Goal: Find specific page/section: Find specific page/section

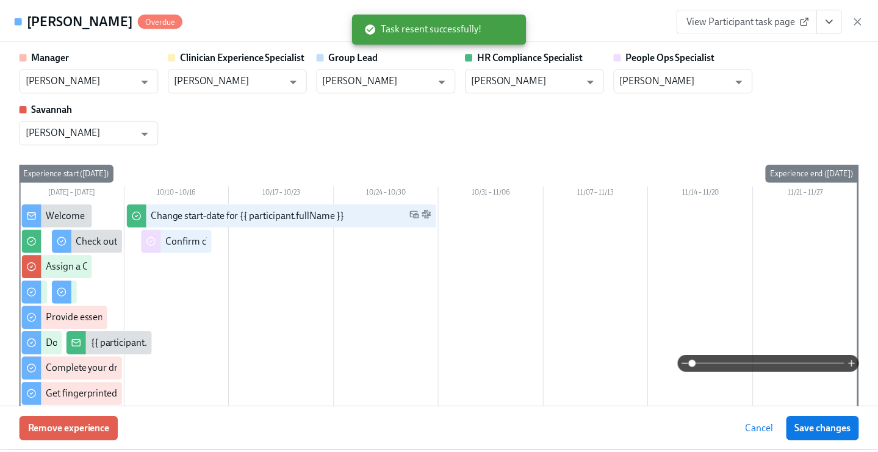
scroll to position [1355, 0]
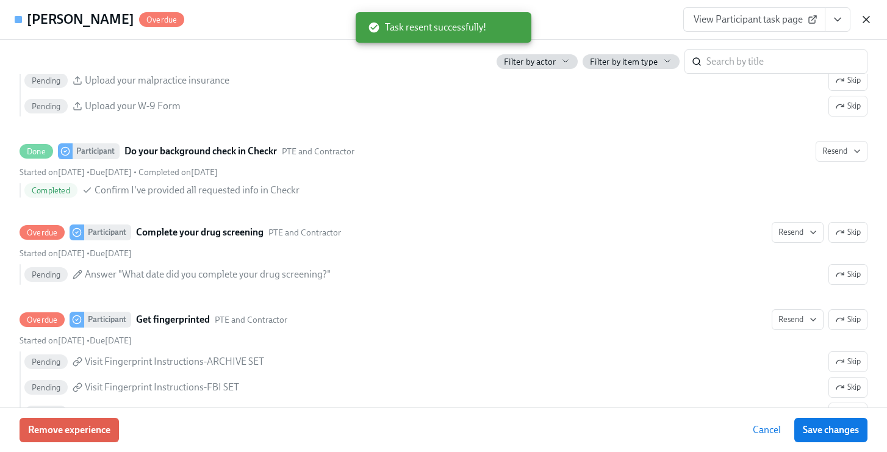
click at [862, 20] on icon "button" at bounding box center [866, 19] width 12 height 12
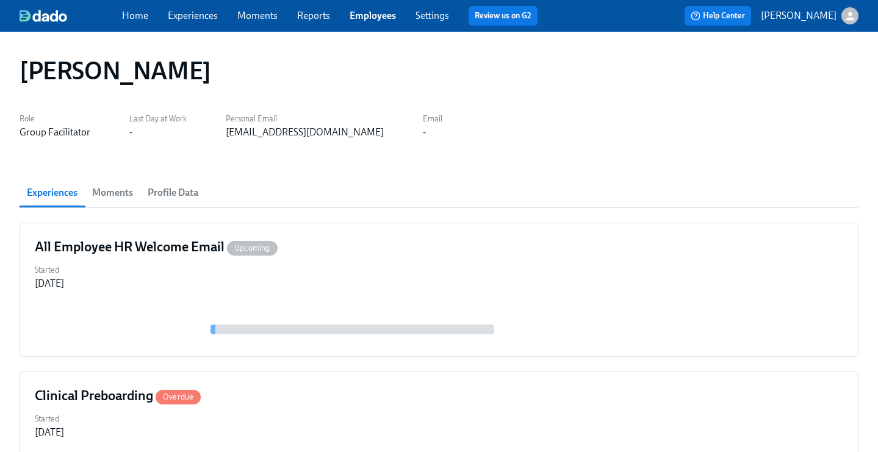
click at [372, 15] on link "Employees" at bounding box center [373, 16] width 46 height 12
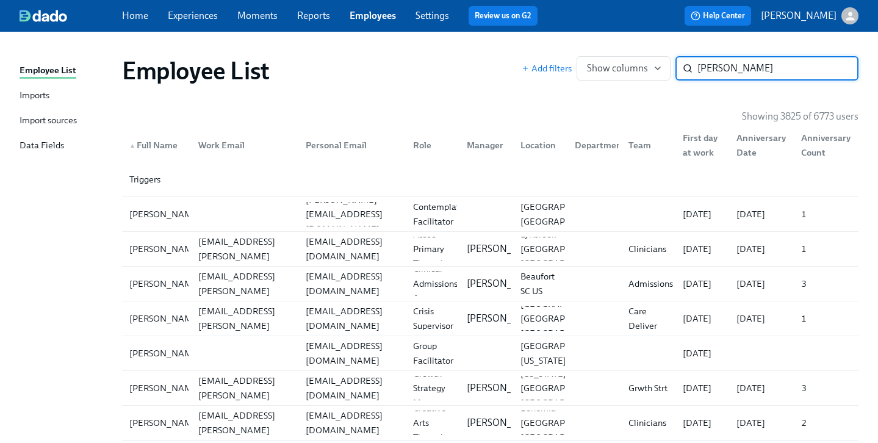
type input "[PERSON_NAME]"
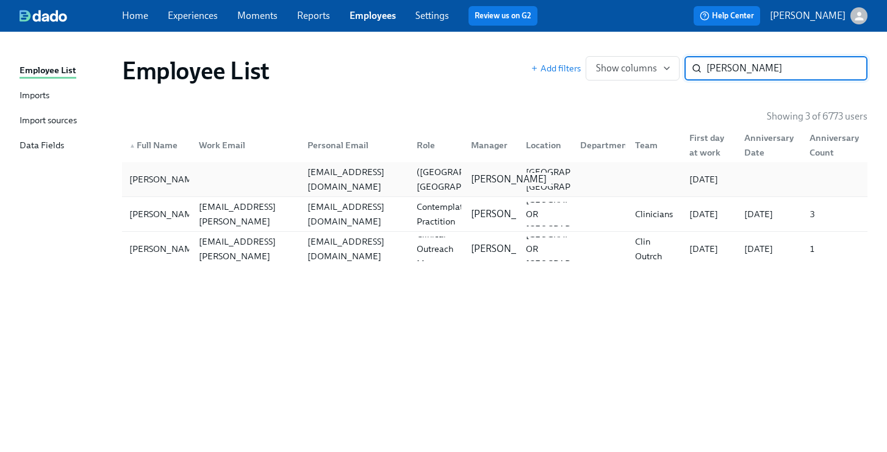
click at [463, 175] on div "[PERSON_NAME]" at bounding box center [488, 179] width 55 height 24
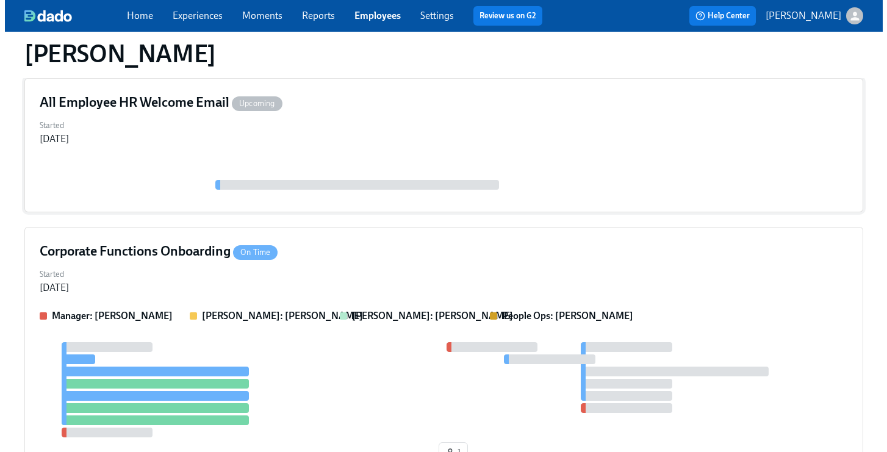
scroll to position [196, 0]
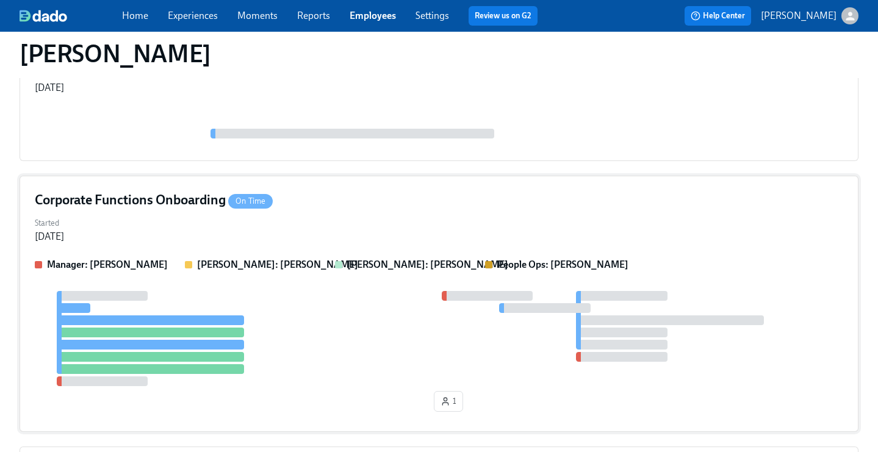
click at [420, 212] on div "Corporate Functions Onboarding On Time Started [DATE] Manager: [PERSON_NAME] [P…" at bounding box center [439, 304] width 839 height 256
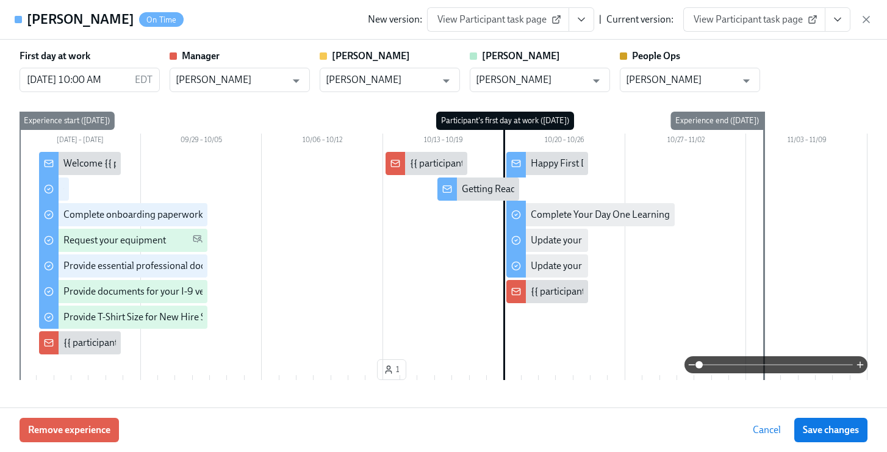
scroll to position [26, 0]
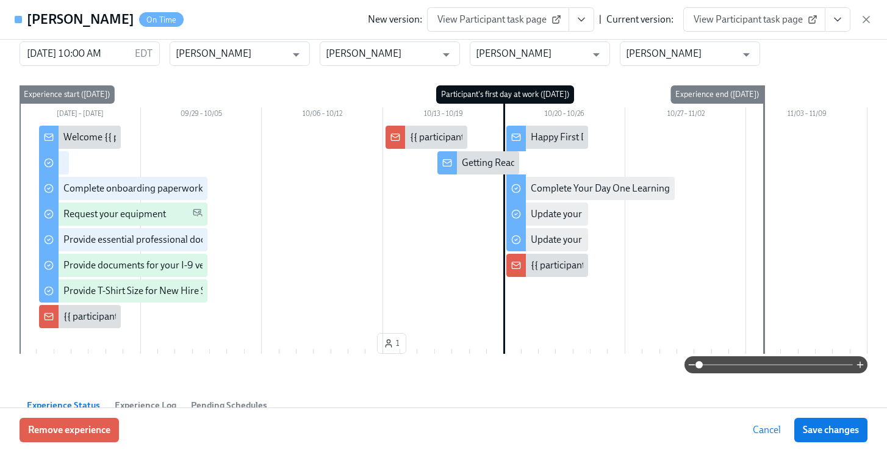
click at [845, 18] on button "View task page" at bounding box center [838, 19] width 26 height 24
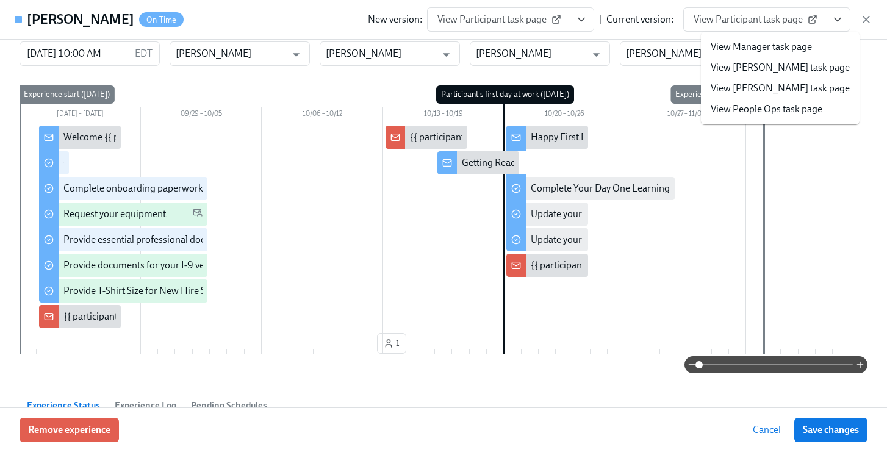
click at [769, 104] on link "View People Ops task page" at bounding box center [767, 109] width 112 height 13
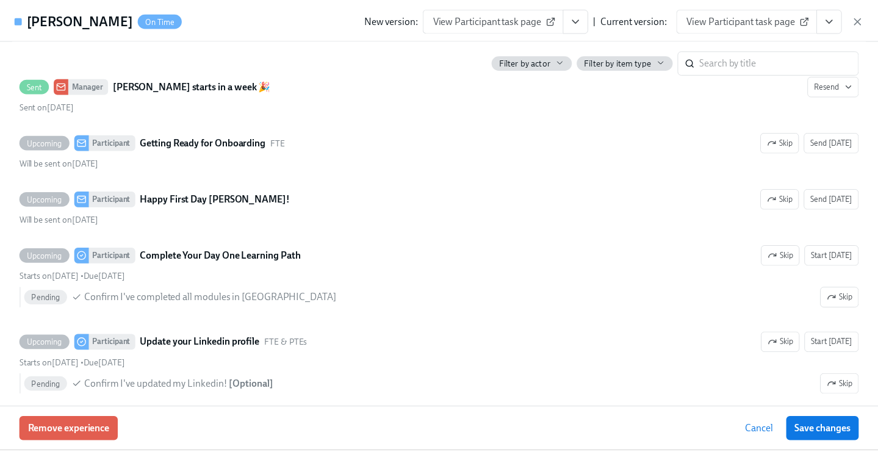
scroll to position [1370, 0]
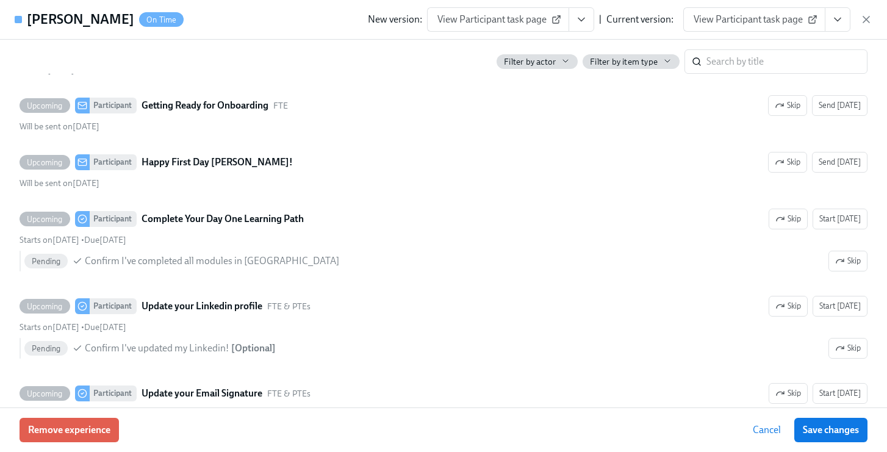
click at [869, 23] on icon "button" at bounding box center [867, 19] width 6 height 6
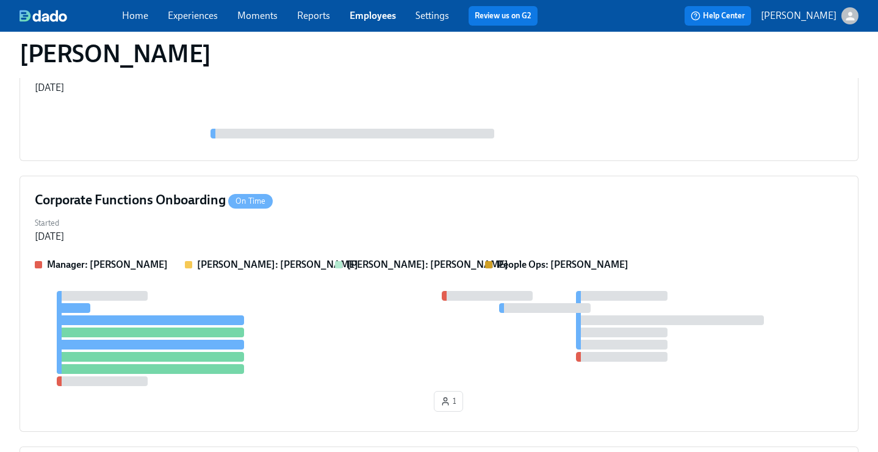
click at [382, 15] on link "Employees" at bounding box center [373, 16] width 46 height 12
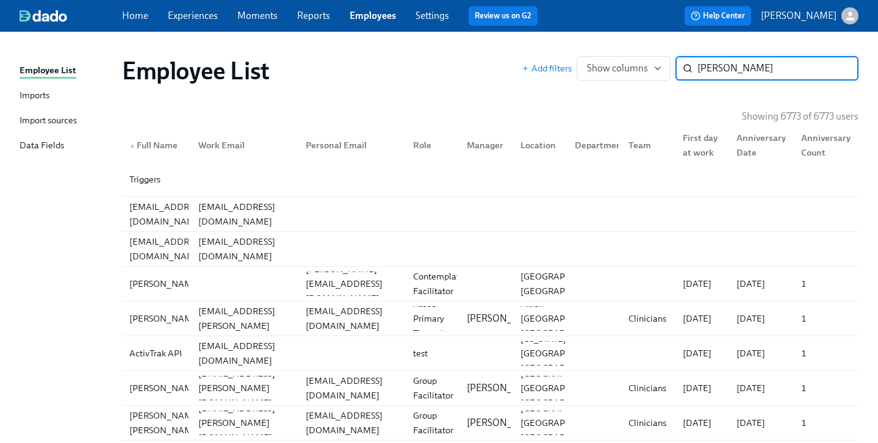
type input "[PERSON_NAME]"
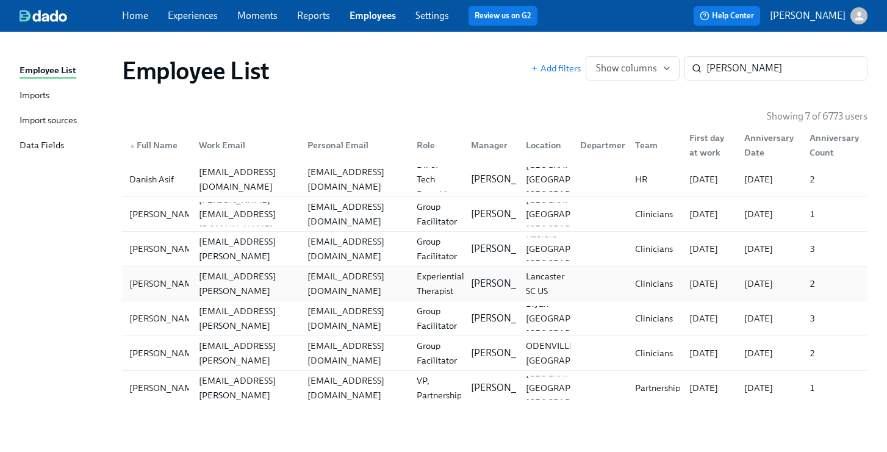
click at [447, 286] on div "Experiential Therapist" at bounding box center [440, 283] width 57 height 29
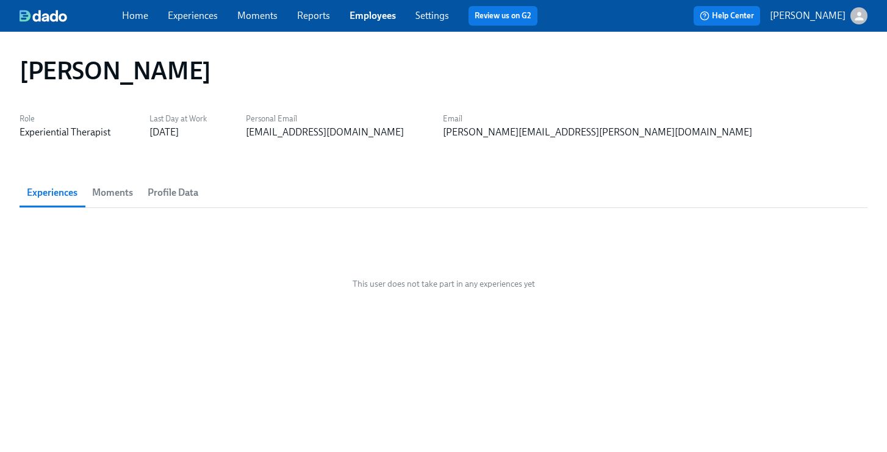
click at [375, 20] on link "Employees" at bounding box center [373, 16] width 46 height 12
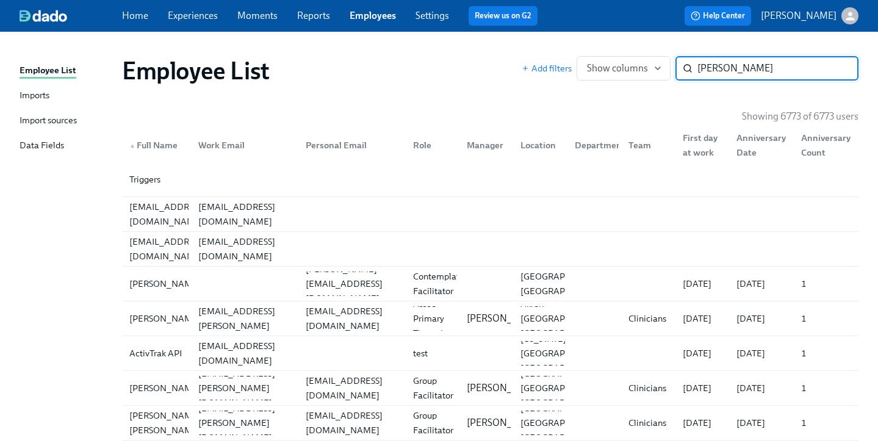
type input "[PERSON_NAME]"
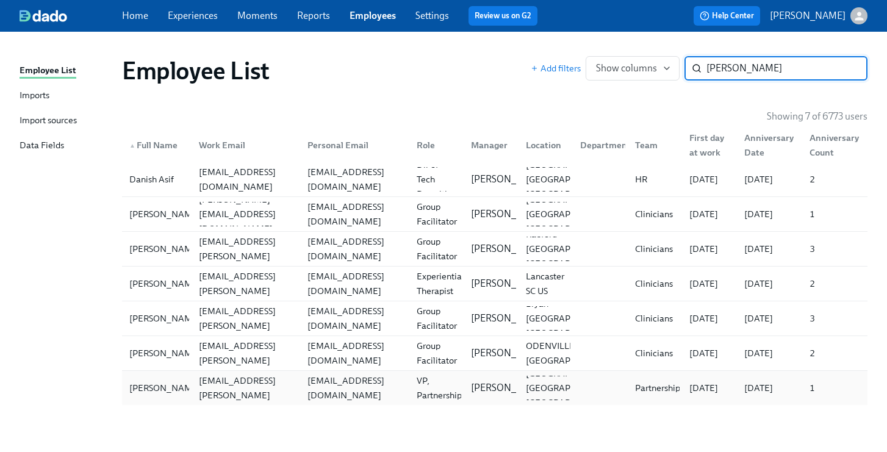
click at [372, 394] on div "[EMAIL_ADDRESS][DOMAIN_NAME]" at bounding box center [355, 387] width 104 height 29
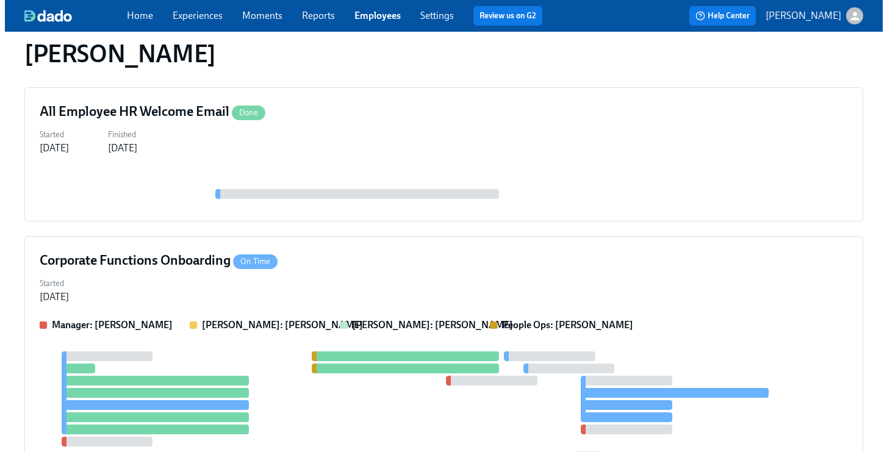
scroll to position [721, 0]
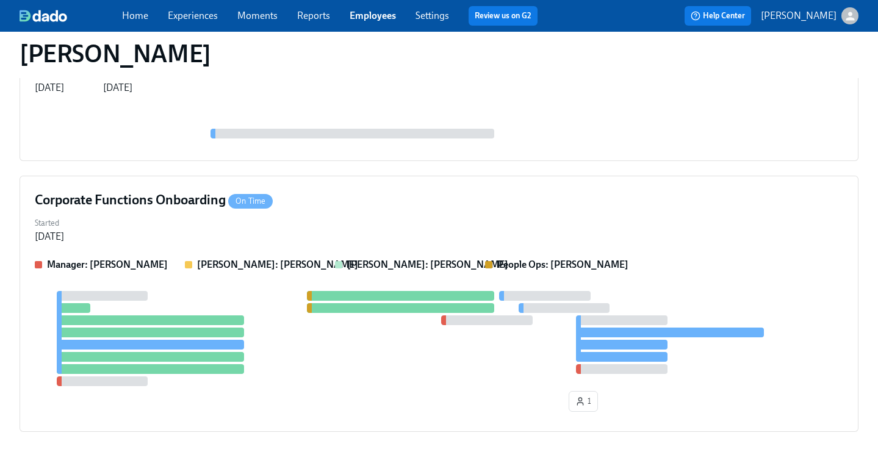
click at [494, 225] on div "Started [DATE]" at bounding box center [439, 228] width 809 height 29
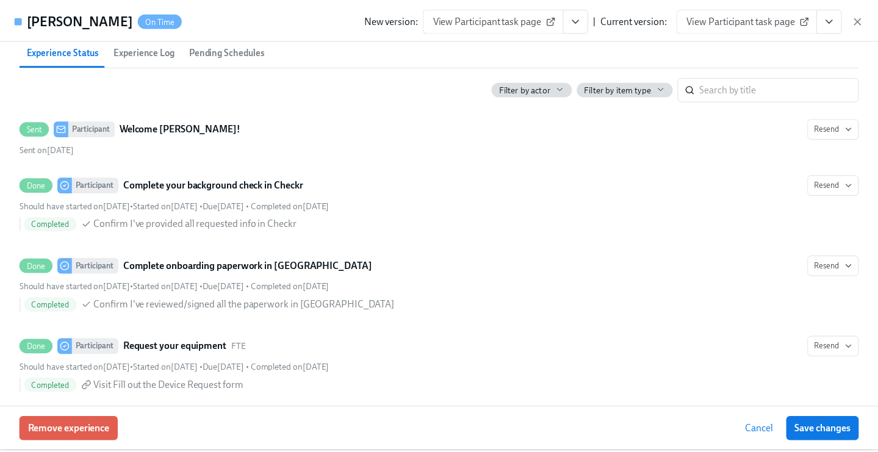
scroll to position [628, 0]
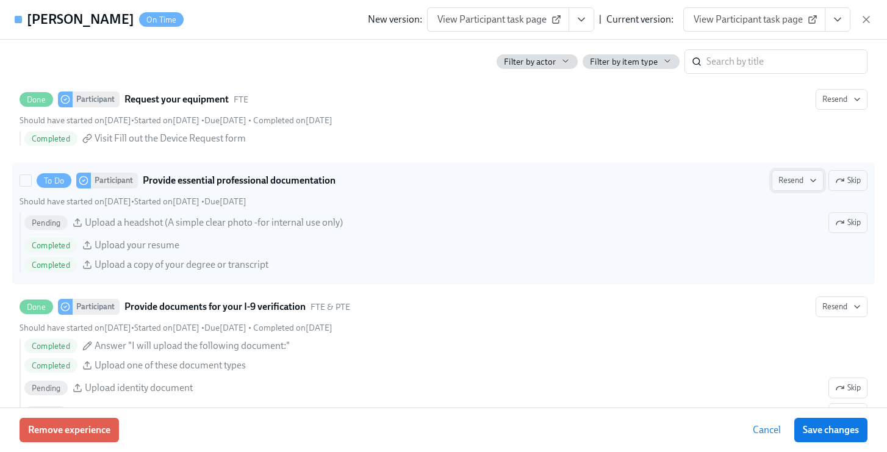
click at [787, 179] on span "Resend" at bounding box center [798, 181] width 38 height 12
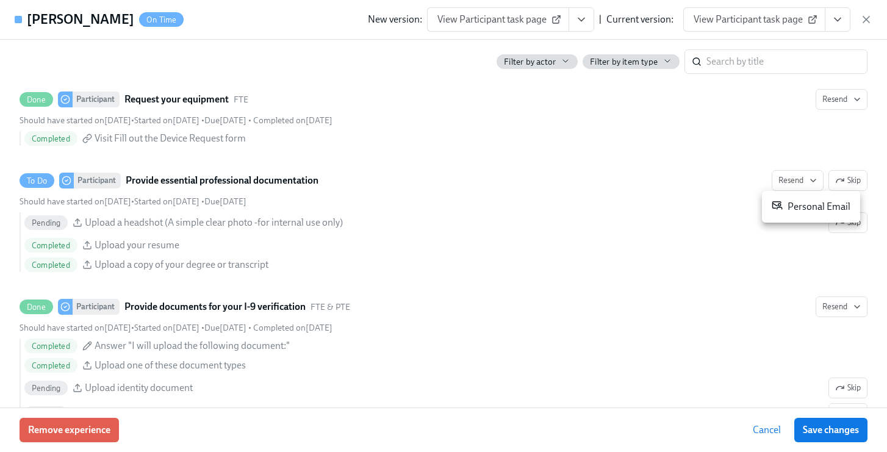
click at [786, 210] on div "Personal Email" at bounding box center [811, 207] width 79 height 15
click at [807, 435] on span "Save changes" at bounding box center [831, 430] width 56 height 12
click at [865, 23] on icon "button" at bounding box center [866, 19] width 12 height 12
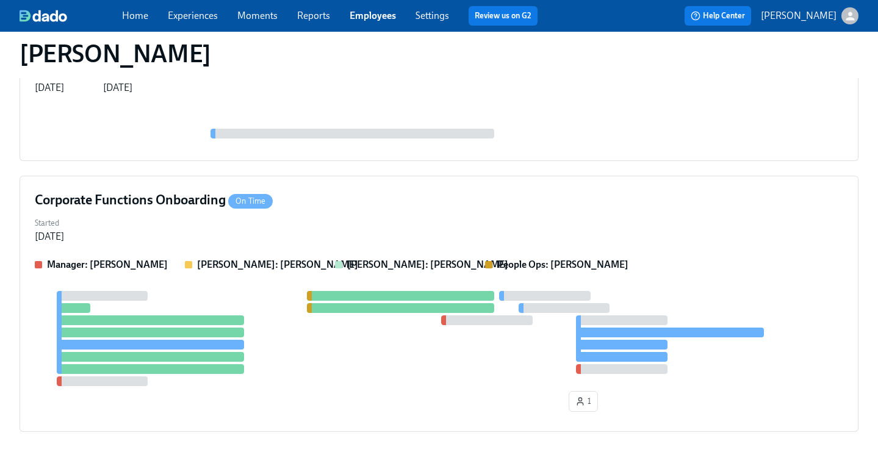
click at [361, 12] on link "Employees" at bounding box center [373, 16] width 46 height 12
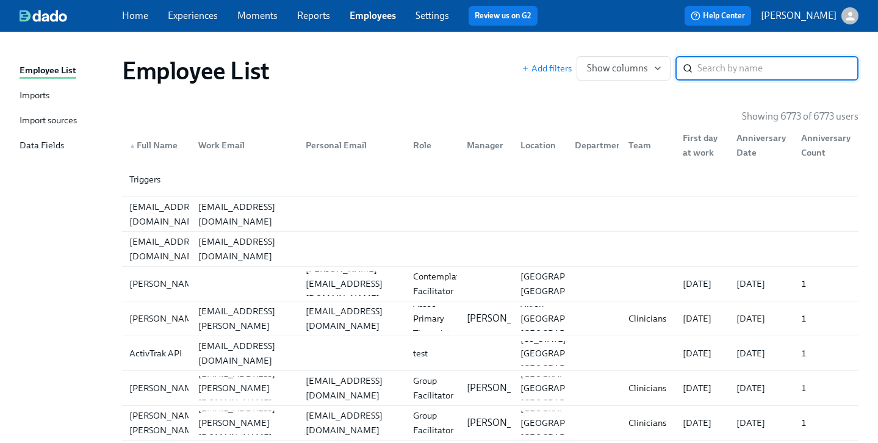
type input "s"
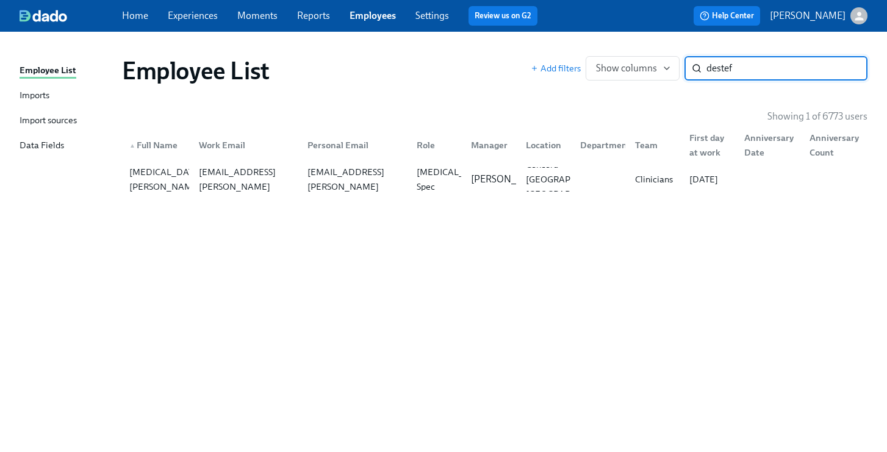
type input "destef"
click at [478, 173] on p "[PERSON_NAME]" at bounding box center [509, 179] width 76 height 13
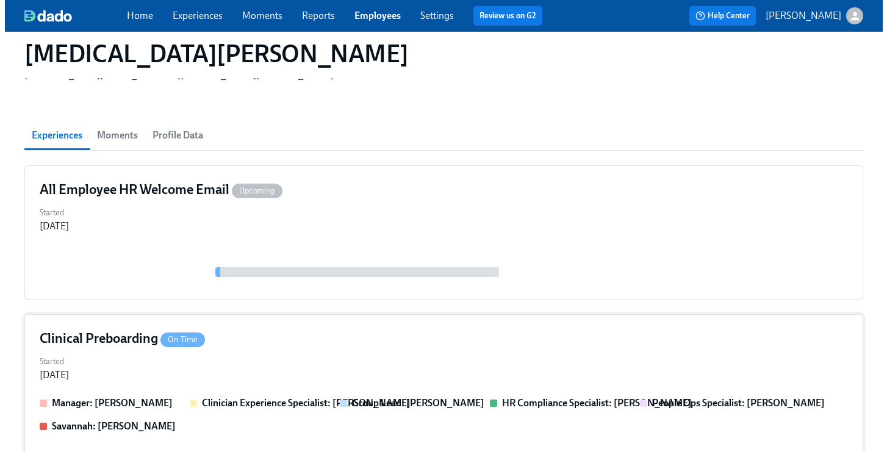
scroll to position [170, 0]
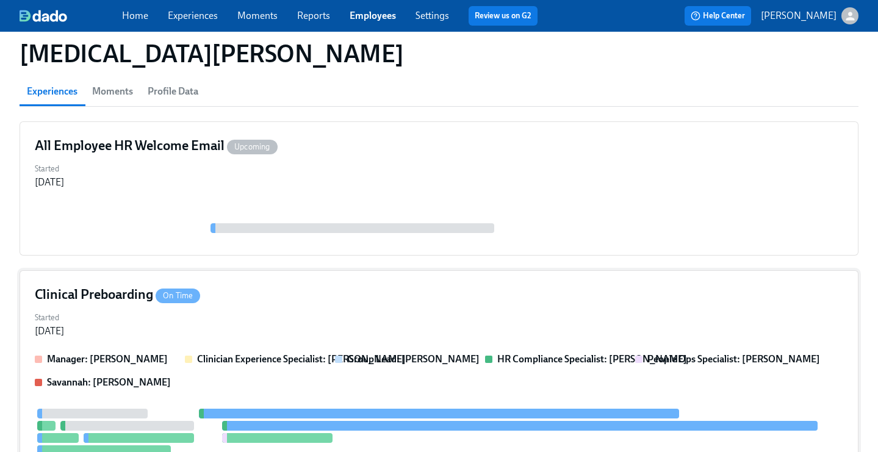
click at [467, 286] on div "Clinical Preboarding On Time" at bounding box center [439, 295] width 809 height 18
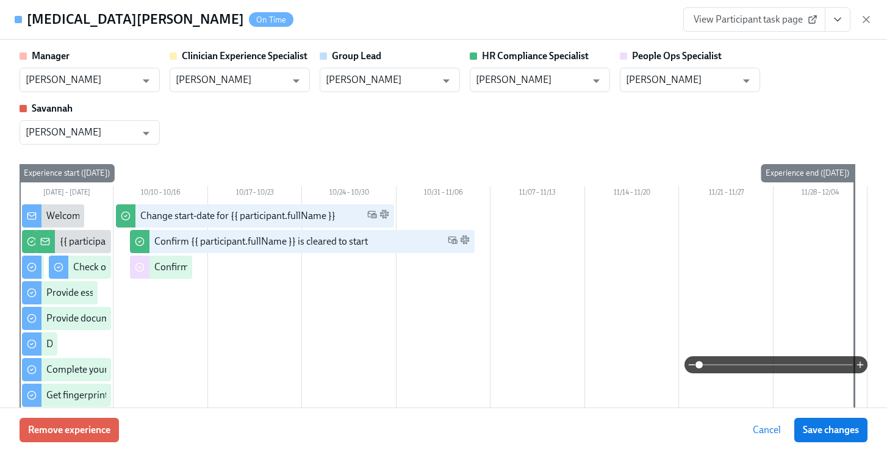
click at [845, 9] on button "View task page" at bounding box center [838, 19] width 26 height 24
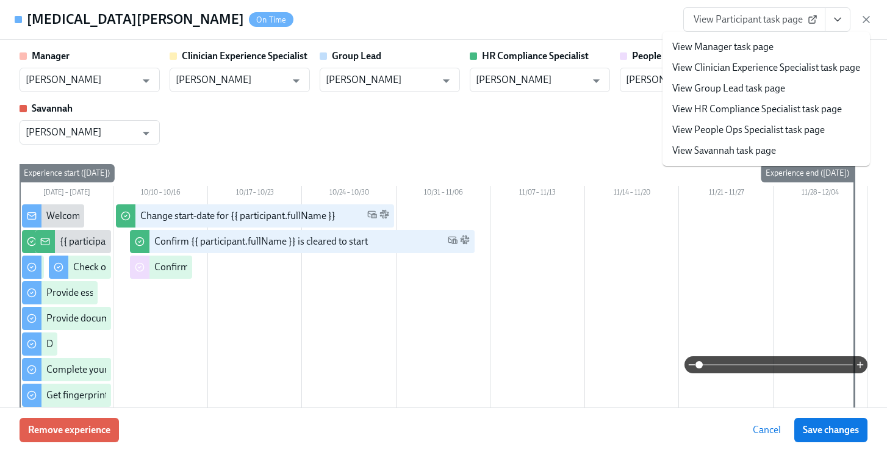
click at [770, 127] on link "View People Ops Specialist task page" at bounding box center [749, 129] width 153 height 13
